Goal: Register for event/course

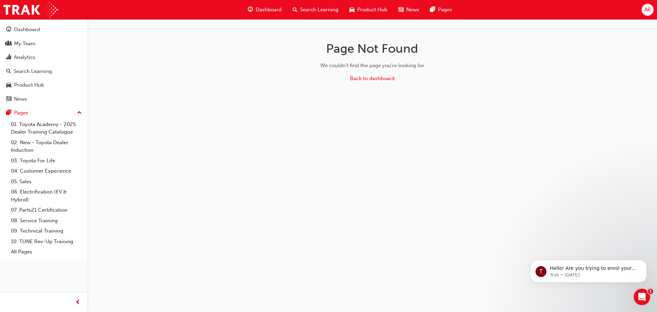
click at [323, 7] on span "Search Learning" at bounding box center [319, 10] width 38 height 8
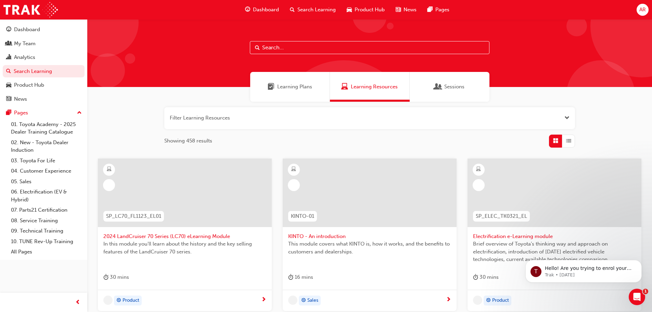
click at [286, 47] on input "text" at bounding box center [370, 47] width 240 height 13
type input "tfl"
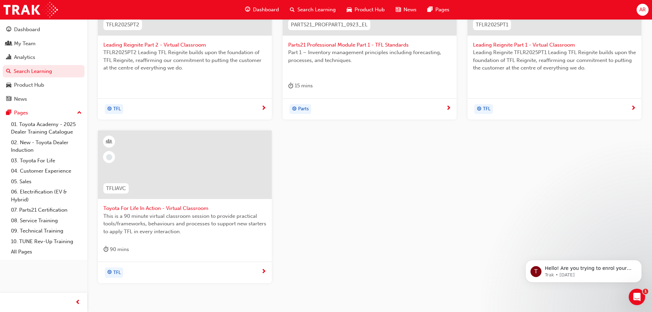
scroll to position [205, 0]
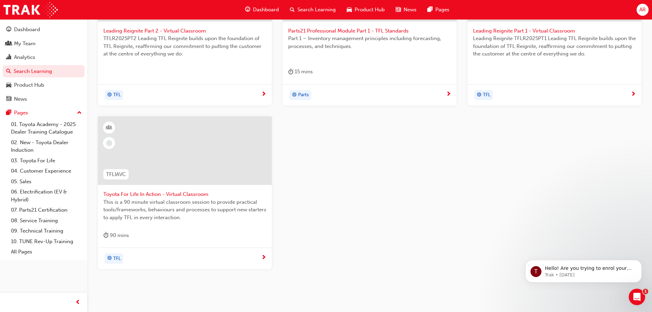
click at [157, 192] on span "Toyota For Life In Action - Virtual Classroom" at bounding box center [184, 194] width 163 height 8
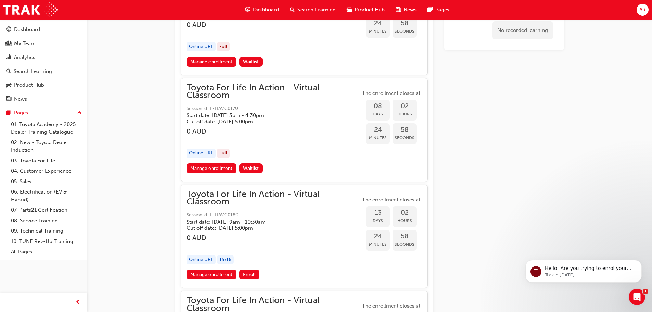
scroll to position [2304, 0]
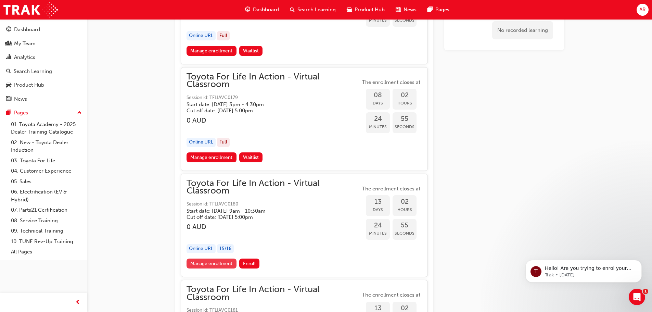
click at [208, 259] on link "Manage enrollment" at bounding box center [211, 263] width 50 height 10
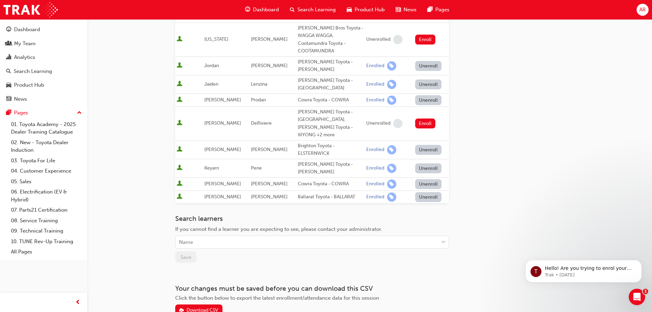
scroll to position [308, 0]
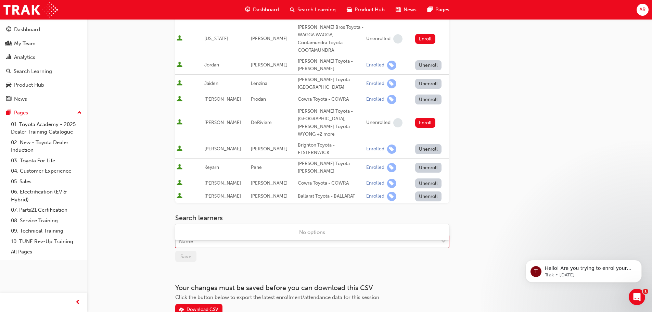
click at [211, 235] on div "Name" at bounding box center [307, 241] width 263 height 12
type input "way"
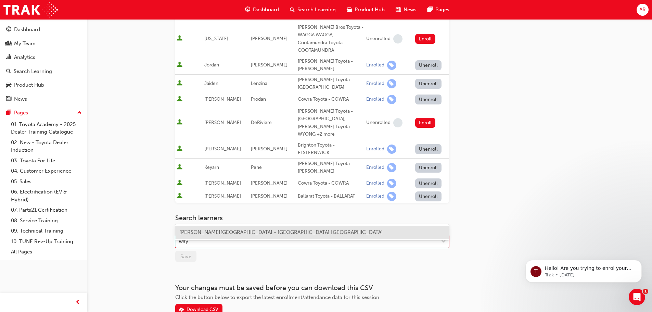
click at [216, 232] on span "[PERSON_NAME][GEOGRAPHIC_DATA] - [GEOGRAPHIC_DATA] [GEOGRAPHIC_DATA]" at bounding box center [281, 232] width 204 height 6
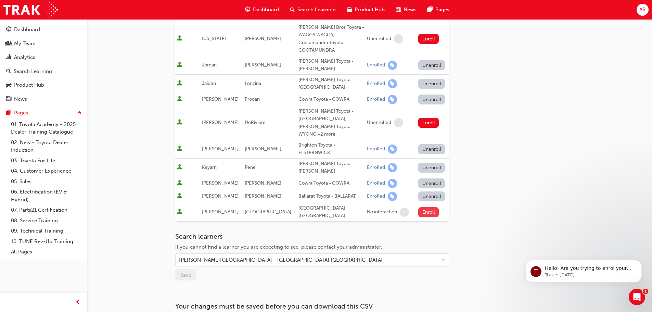
click at [425, 207] on button "Enroll" at bounding box center [428, 212] width 21 height 10
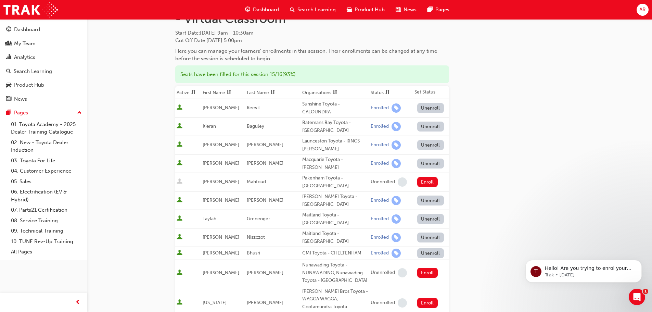
scroll to position [0, 0]
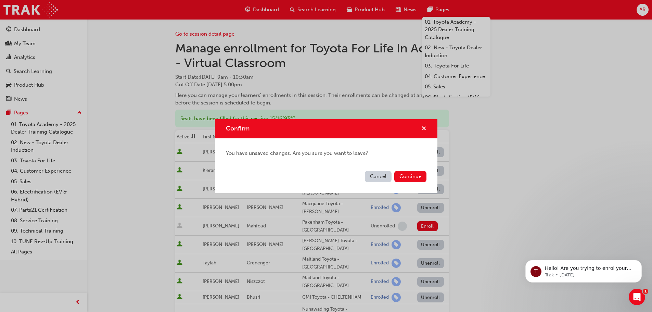
click at [424, 126] on span "cross-icon" at bounding box center [423, 129] width 5 height 6
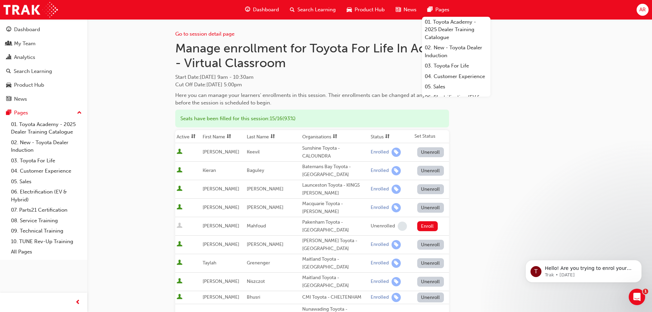
scroll to position [338, 0]
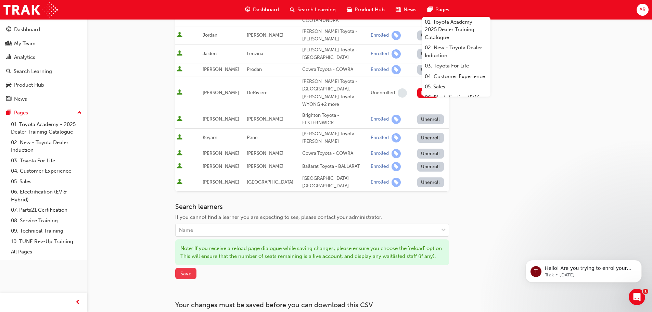
click at [190, 270] on span "Save" at bounding box center [185, 273] width 11 height 6
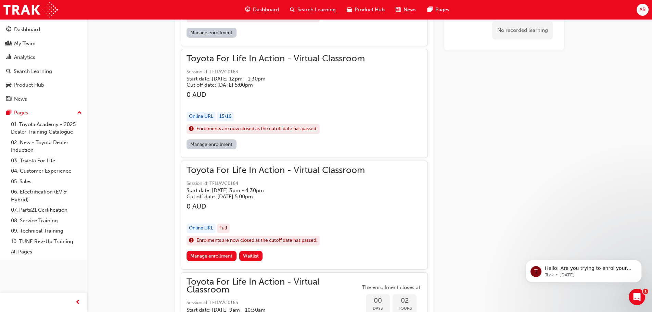
scroll to position [821, 0]
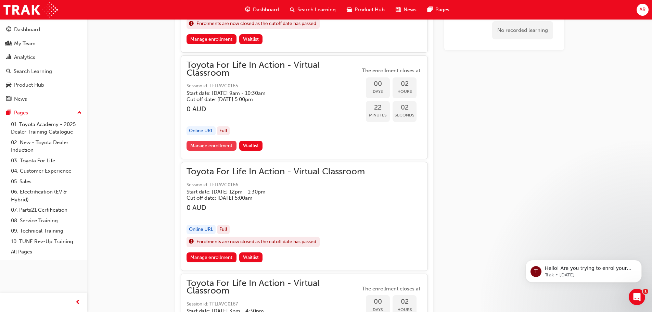
click at [214, 143] on link "Manage enrollment" at bounding box center [211, 146] width 50 height 10
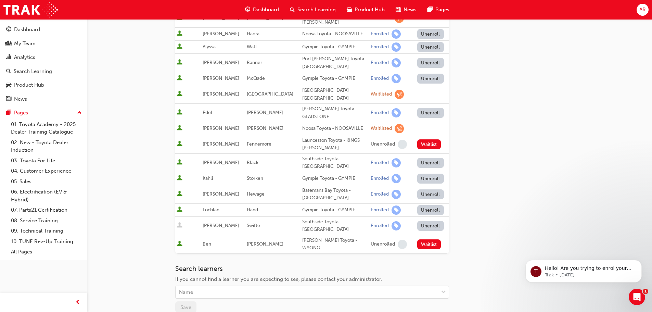
scroll to position [308, 0]
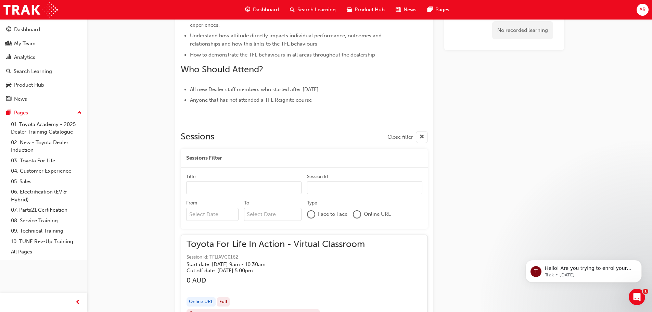
scroll to position [821, 0]
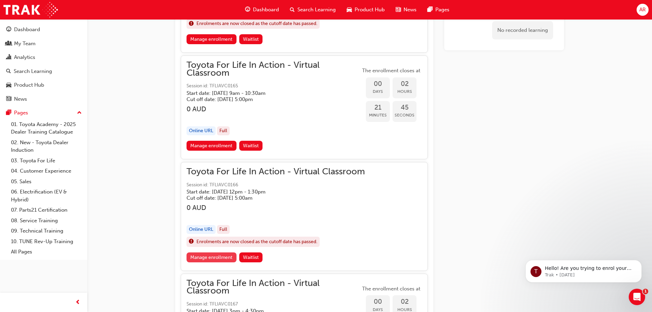
click at [206, 258] on link "Manage enrollment" at bounding box center [211, 257] width 50 height 10
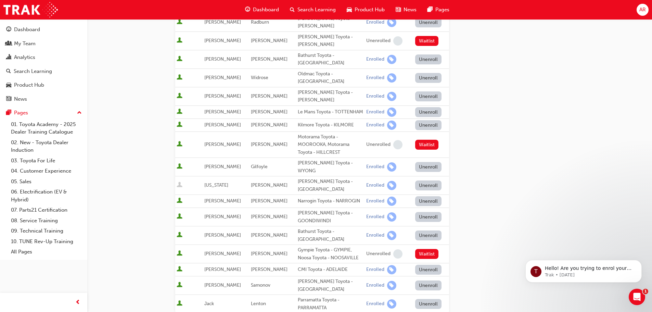
scroll to position [205, 0]
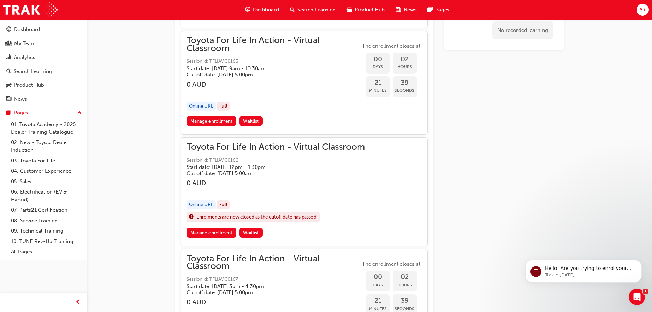
scroll to position [924, 0]
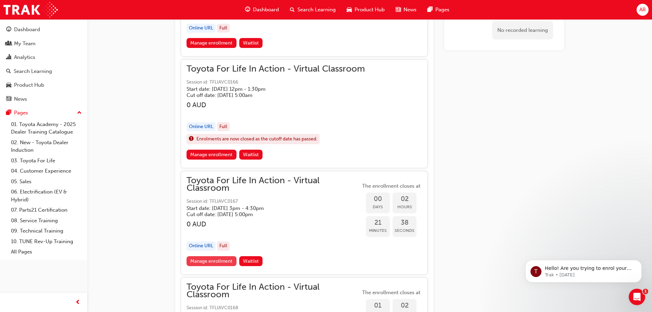
click at [213, 258] on link "Manage enrollment" at bounding box center [211, 261] width 50 height 10
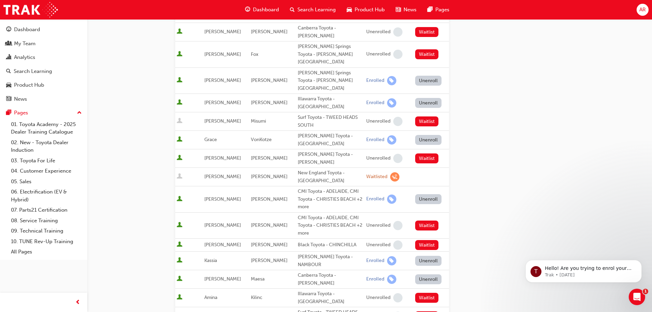
scroll to position [137, 0]
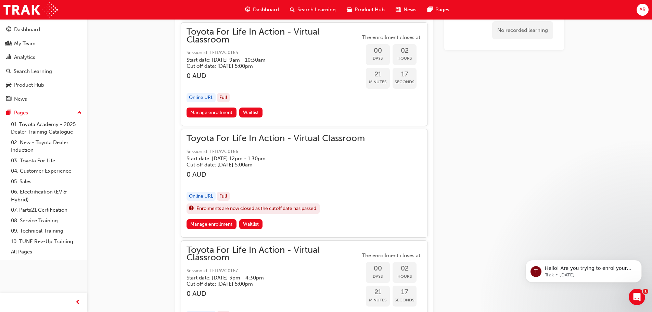
scroll to position [787, 0]
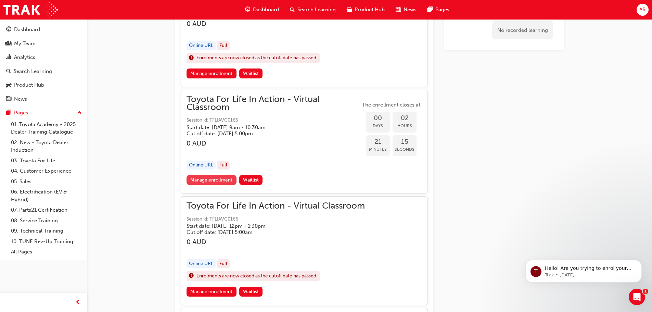
click at [208, 177] on link "Manage enrollment" at bounding box center [211, 180] width 50 height 10
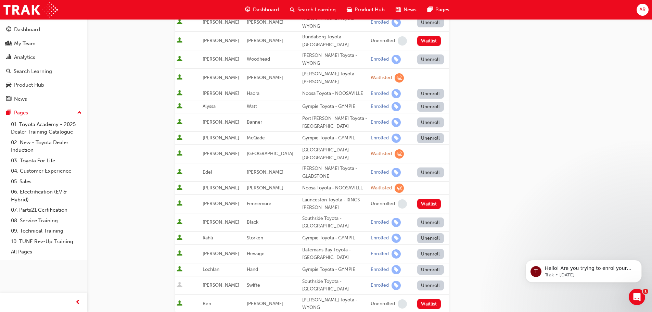
scroll to position [205, 0]
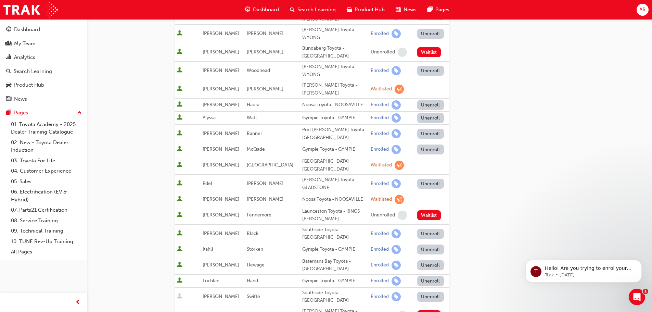
click at [200, 160] on div at bounding box center [188, 164] width 23 height 9
click at [375, 162] on div "Waitlisted" at bounding box center [381, 165] width 21 height 7
click at [395, 160] on span "learningRecordVerb_WAITLIST-icon" at bounding box center [399, 164] width 9 height 9
drag, startPoint x: 346, startPoint y: 145, endPoint x: 190, endPoint y: 145, distance: 155.7
click at [190, 160] on div at bounding box center [188, 164] width 23 height 9
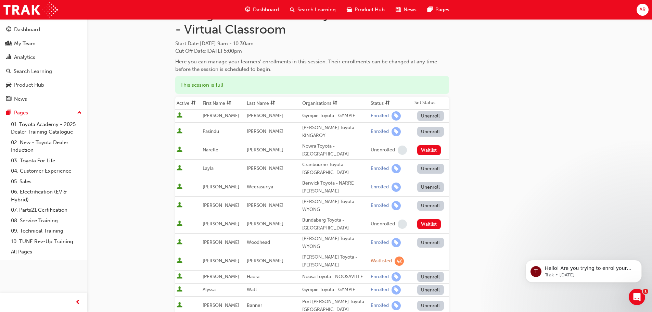
scroll to position [0, 0]
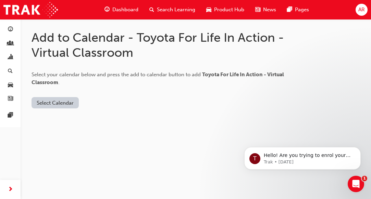
click at [58, 103] on button "Select Calendar" at bounding box center [54, 102] width 47 height 11
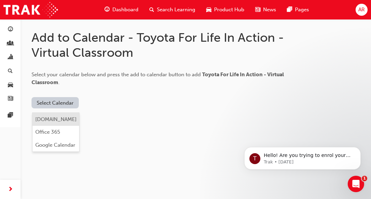
click at [69, 119] on div "Outlook.com" at bounding box center [55, 120] width 41 height 8
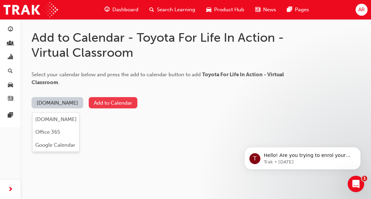
click at [111, 104] on button "Add to Calendar" at bounding box center [113, 102] width 49 height 11
